Goal: Transaction & Acquisition: Purchase product/service

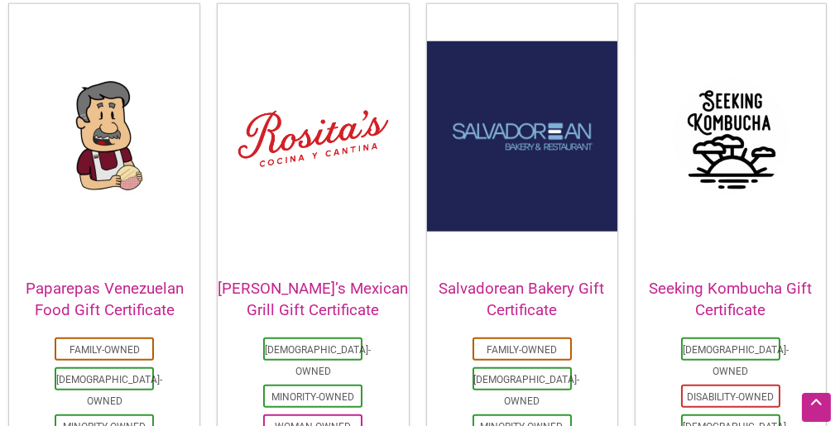
scroll to position [3530, 0]
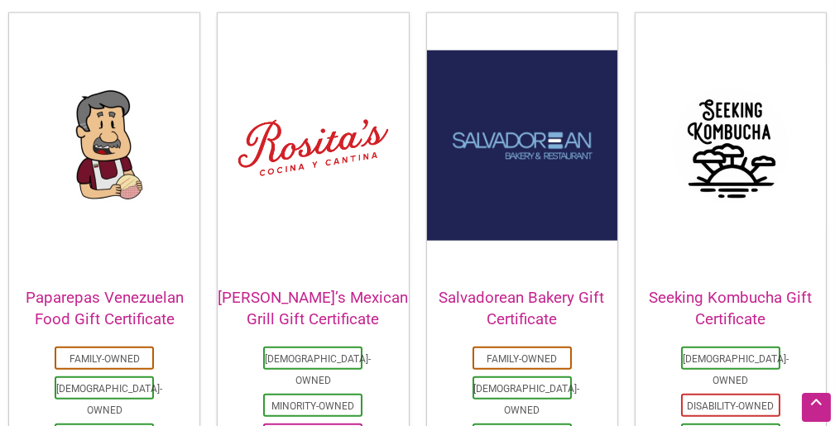
click at [309, 287] on h2 "[PERSON_NAME]’s Mexican Grill Gift Certificate" at bounding box center [313, 308] width 190 height 43
